Goal: Task Accomplishment & Management: Complete application form

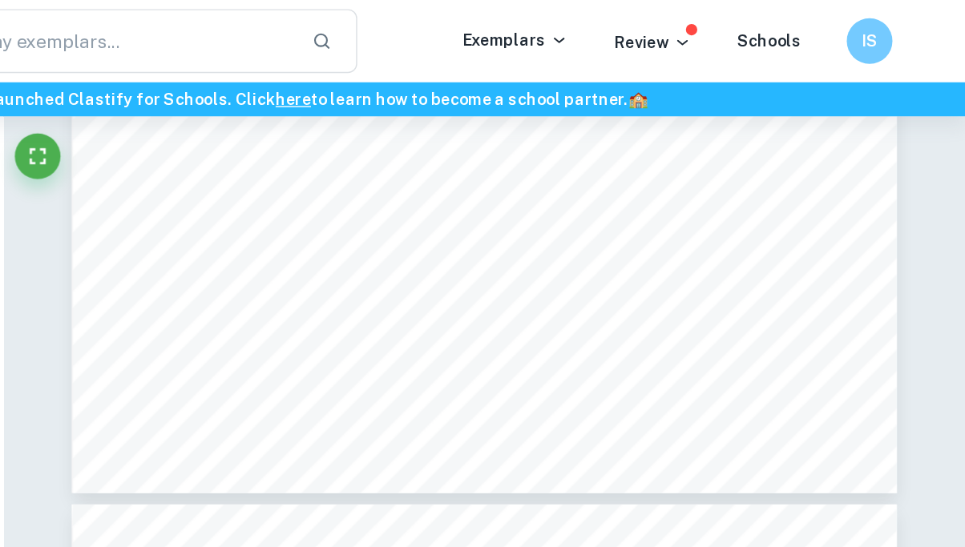
scroll to position [7954, 0]
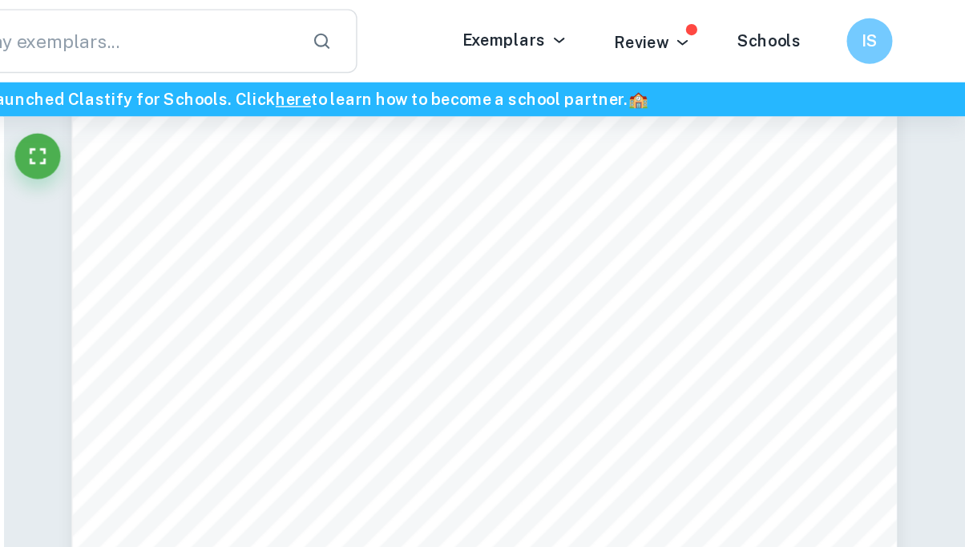
click at [530, 130] on div "10 [PERSON_NAME]: Note that in this section, to make sure the function use for …" at bounding box center [626, 83] width 579 height 819
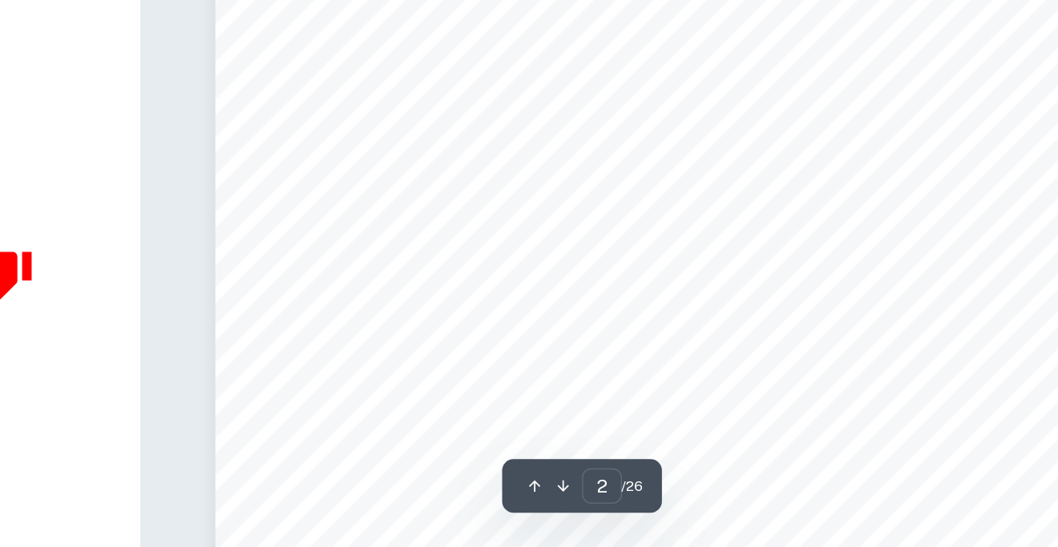
scroll to position [969, 0]
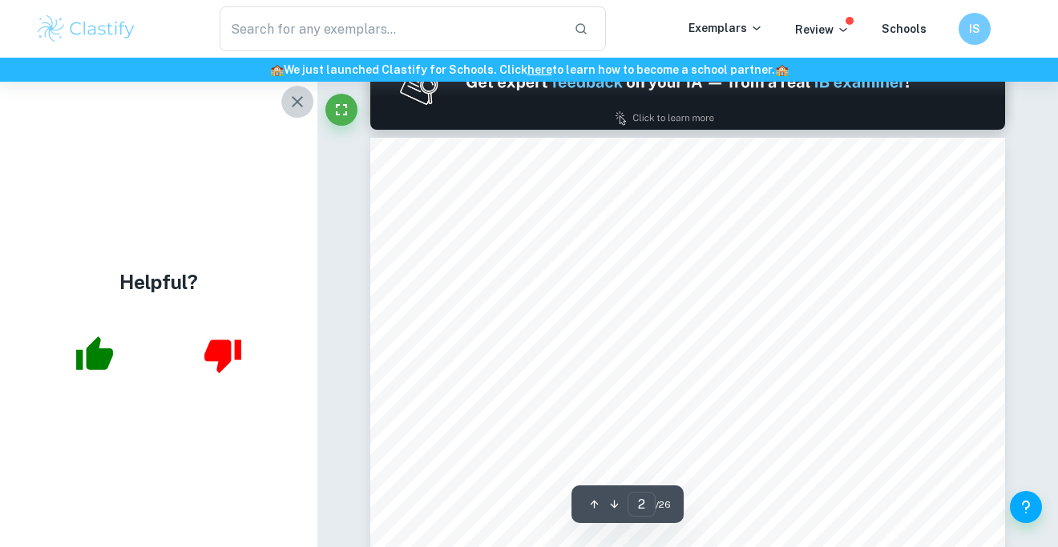
click at [297, 95] on icon "button" at bounding box center [297, 101] width 19 height 19
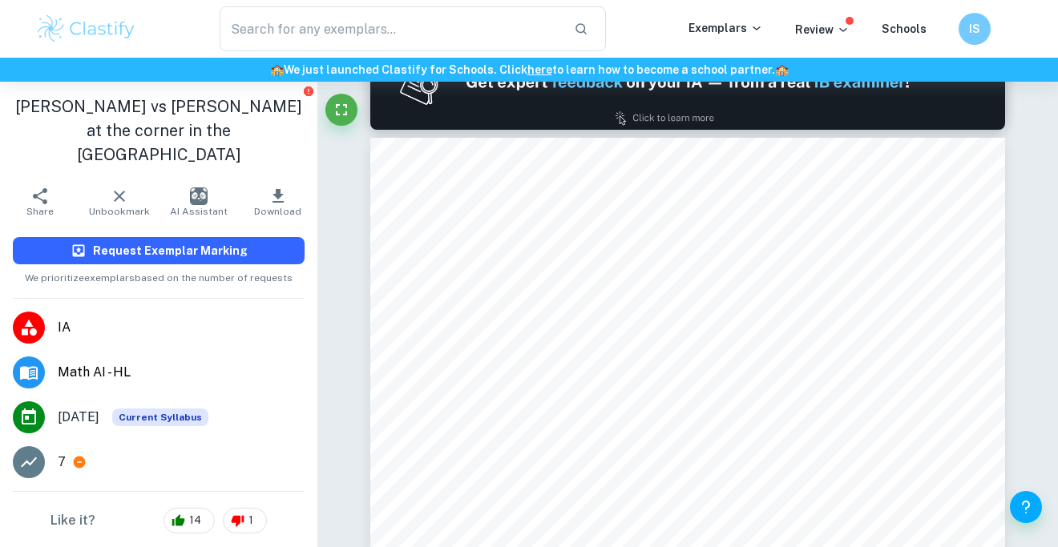
click at [260, 237] on button "Request Exemplar Marking" at bounding box center [159, 250] width 292 height 27
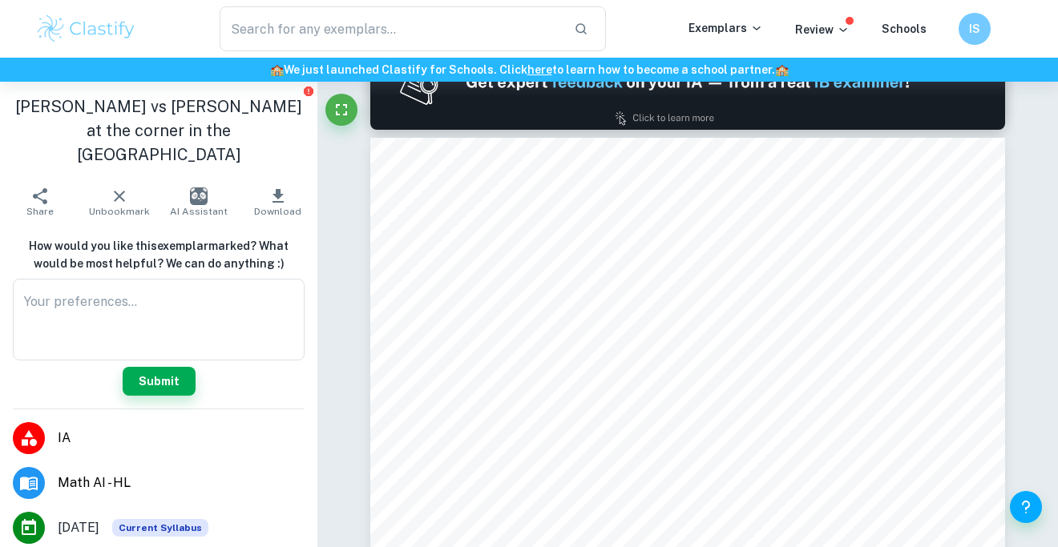
click at [160, 410] on ul "IA Math AI - HL [DATE] Current Syllabus 7" at bounding box center [158, 506] width 317 height 192
click at [171, 367] on button "Submit" at bounding box center [159, 381] width 73 height 29
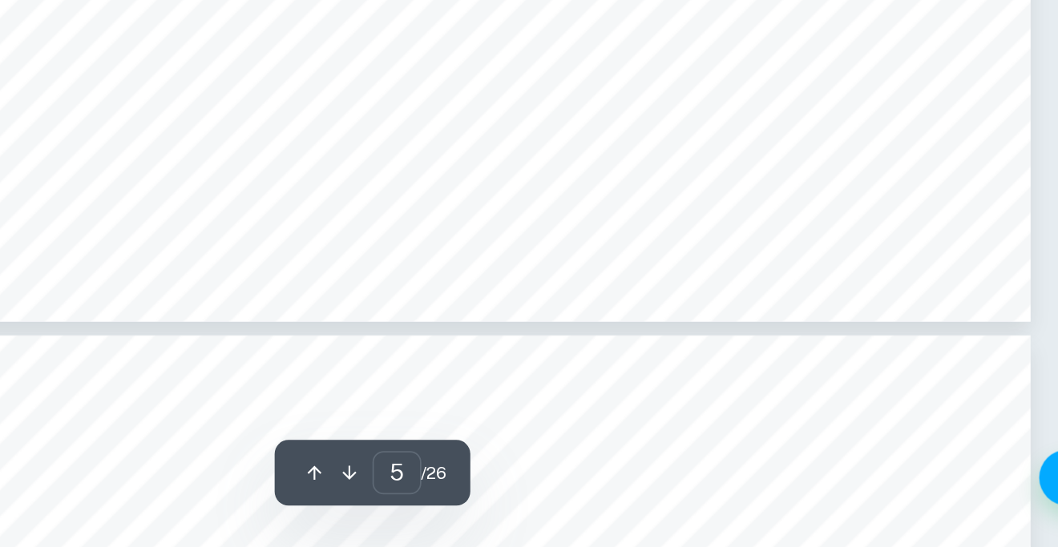
scroll to position [4356, 0]
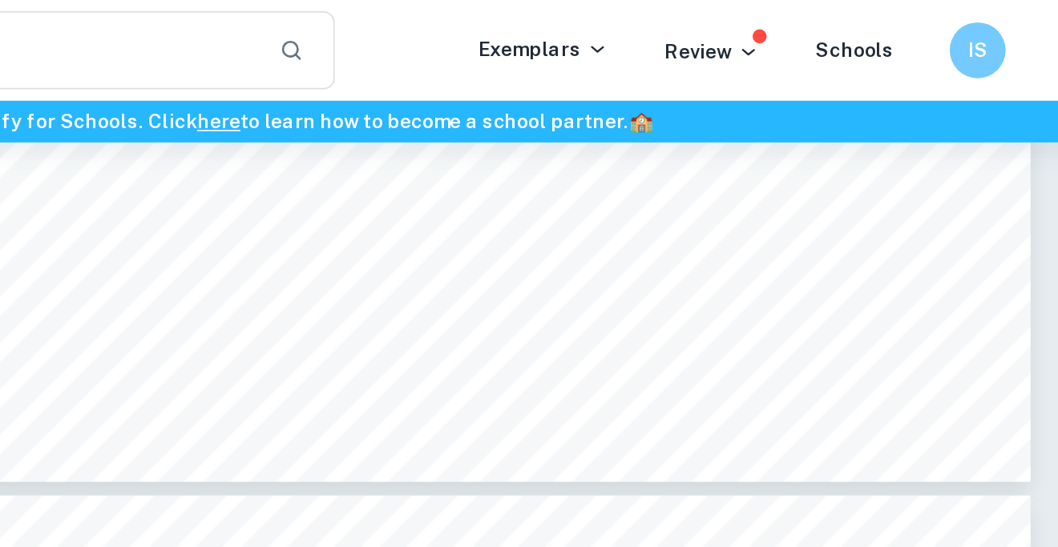
type input "7"
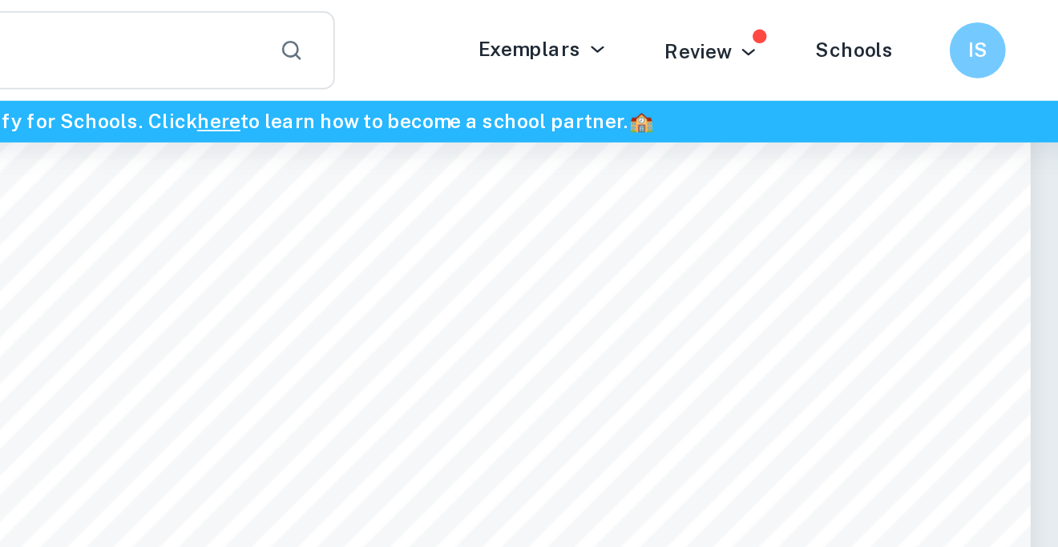
scroll to position [6175, 0]
